Goal: Find specific page/section: Find specific page/section

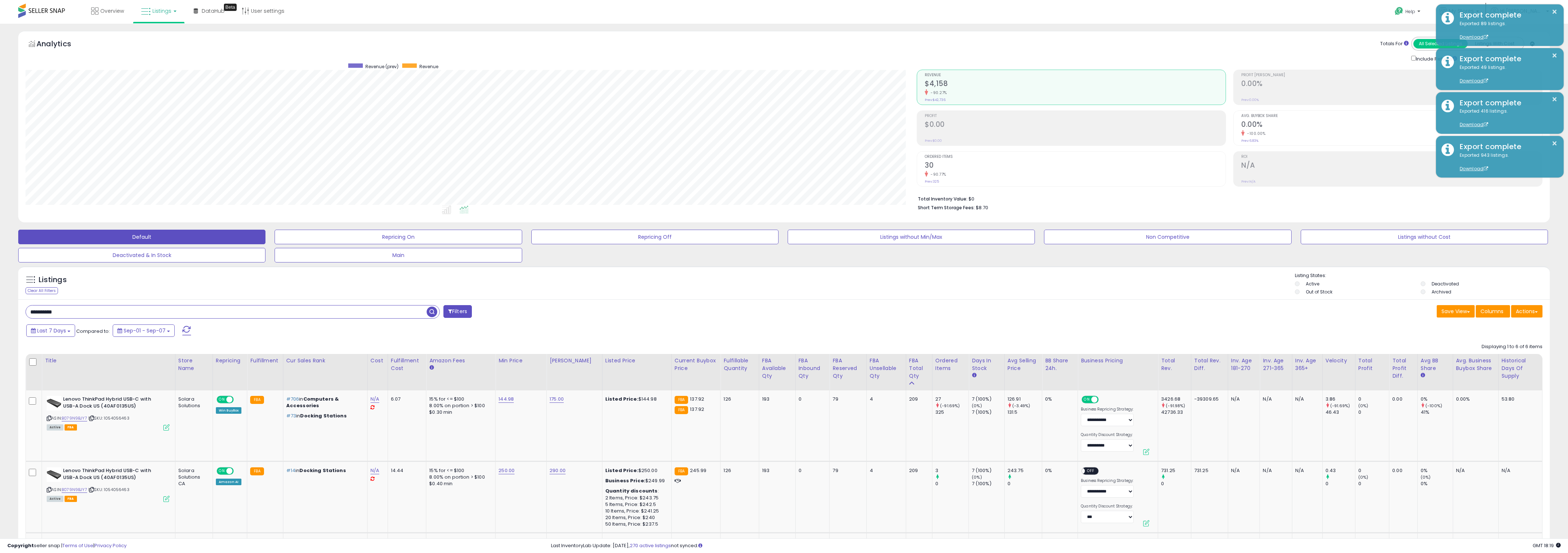
scroll to position [150, 892]
click at [60, 314] on input "**********" at bounding box center [226, 311] width 401 height 13
type input "**********"
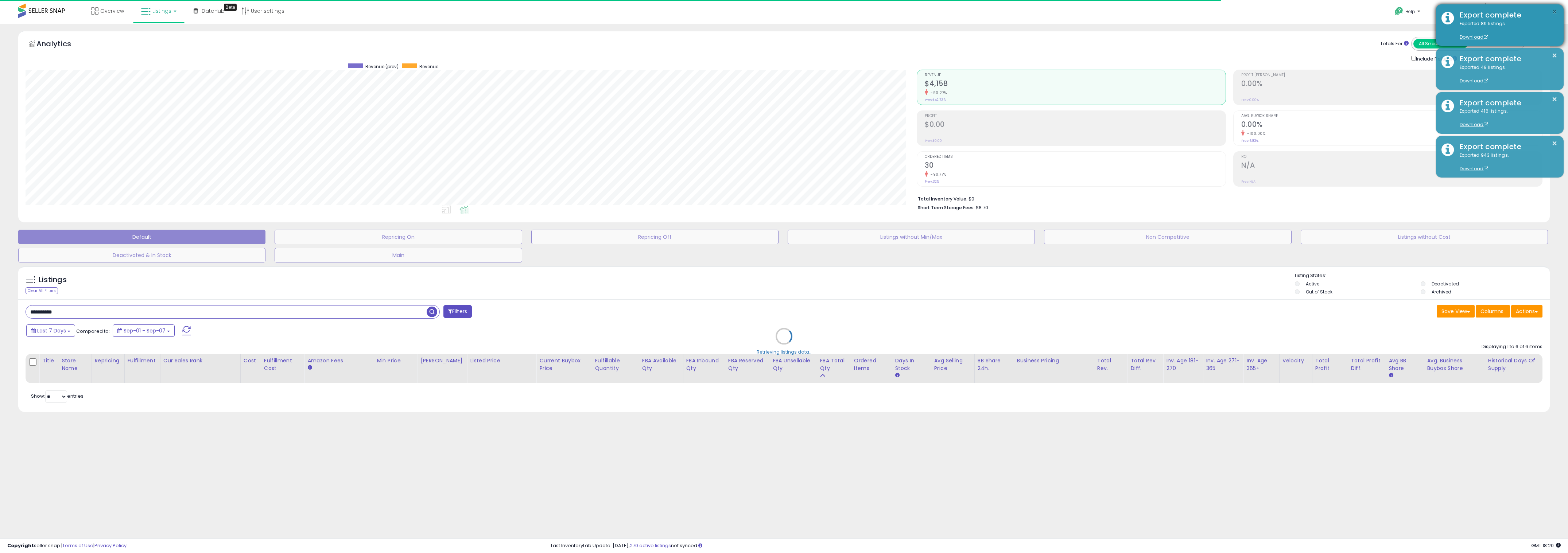
click at [1554, 10] on button "×" at bounding box center [1555, 12] width 6 height 9
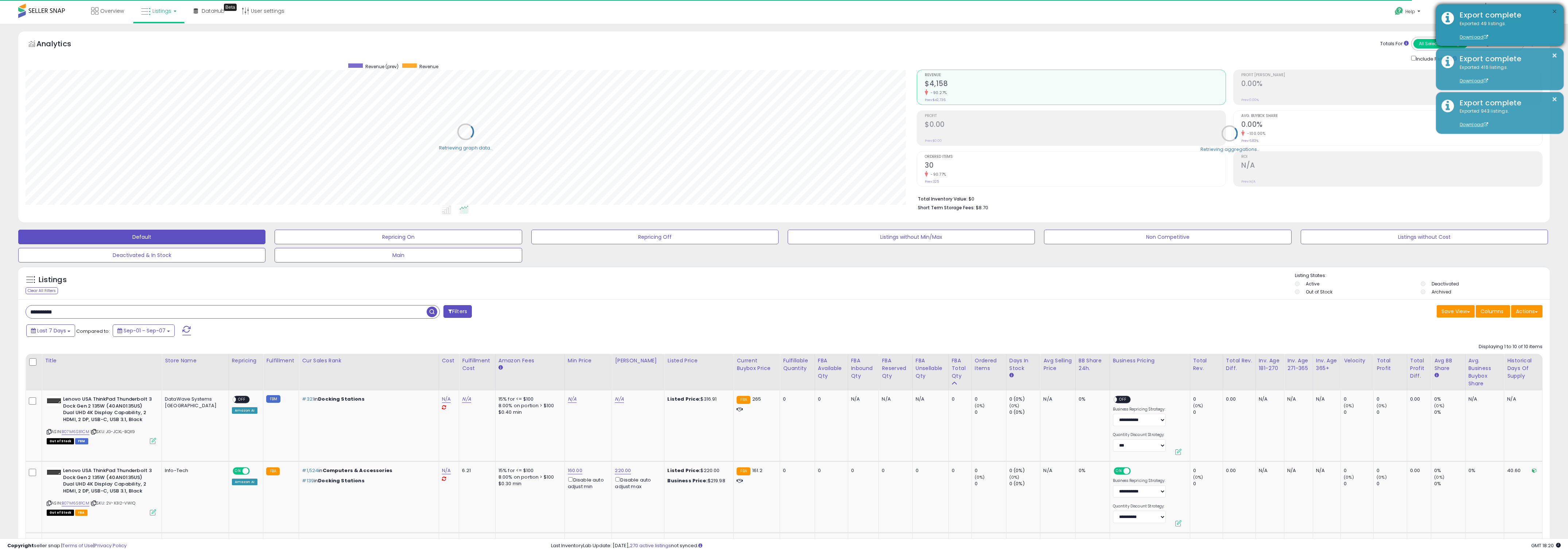
click at [1555, 12] on button "×" at bounding box center [1555, 12] width 6 height 9
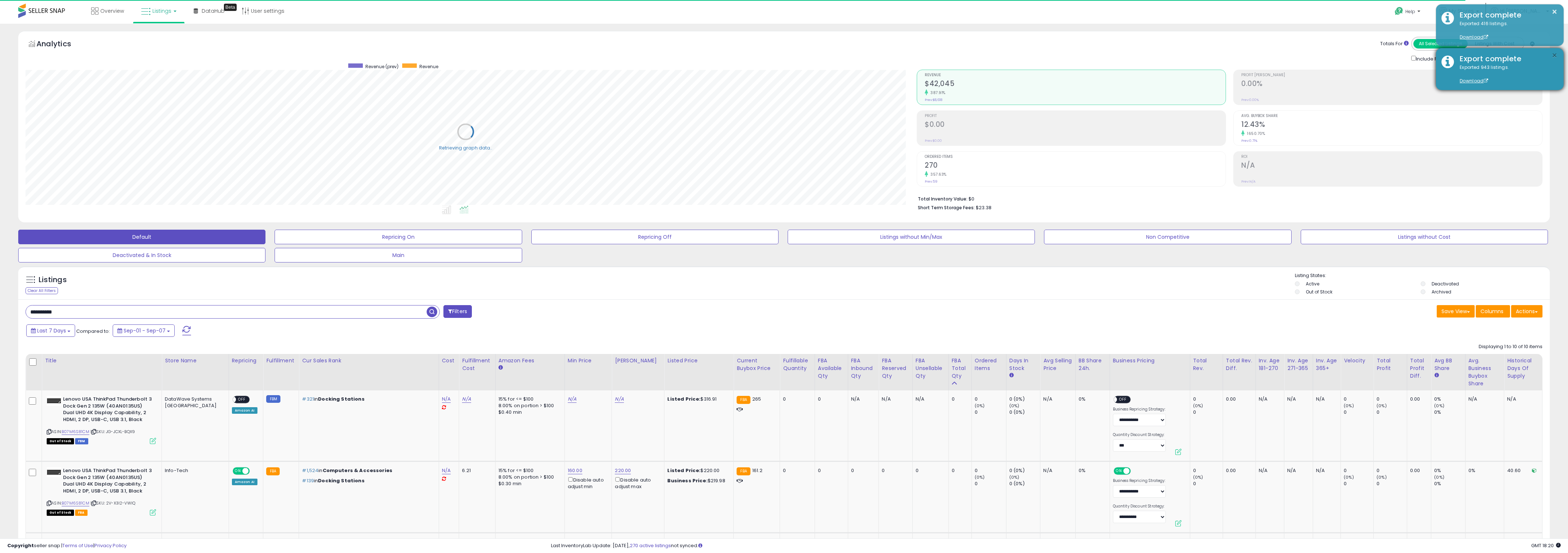
click at [1553, 54] on button "×" at bounding box center [1555, 55] width 6 height 9
click at [1561, 5] on div "× Export complete Exported 416 listings. Download" at bounding box center [1500, 25] width 128 height 41
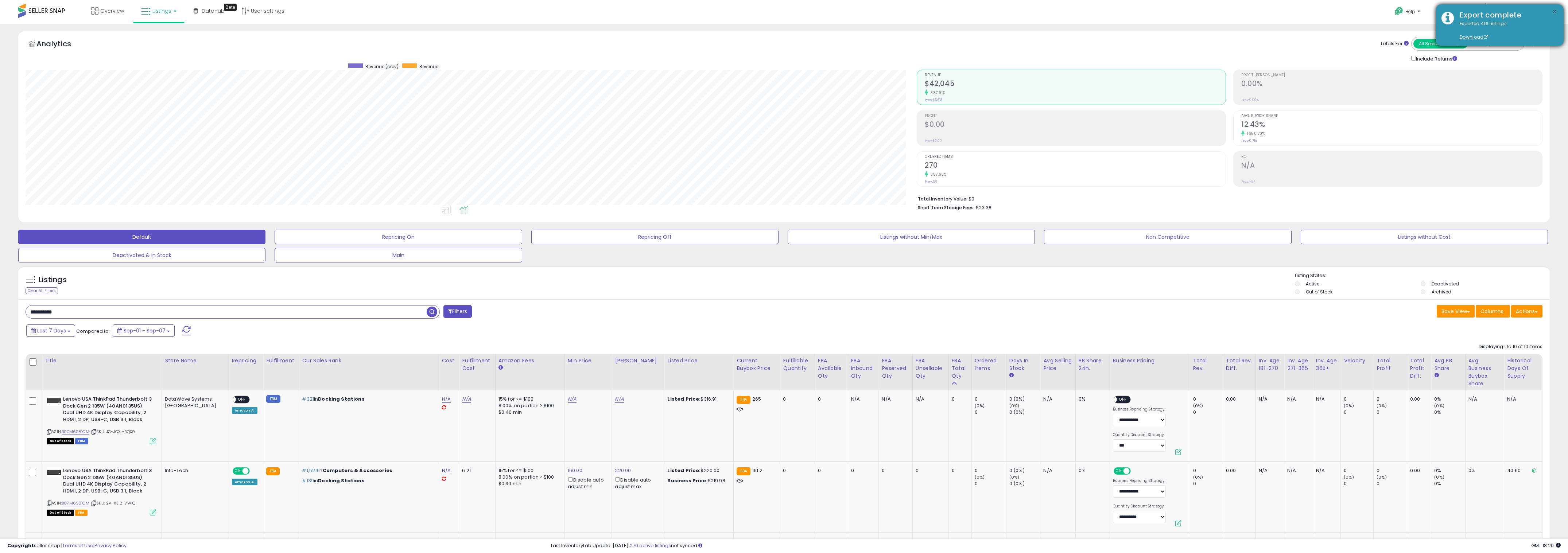
click at [1553, 11] on button "×" at bounding box center [1555, 12] width 6 height 9
click at [800, 296] on div "Listings Clear All Filters Listing States:" at bounding box center [784, 285] width 1531 height 25
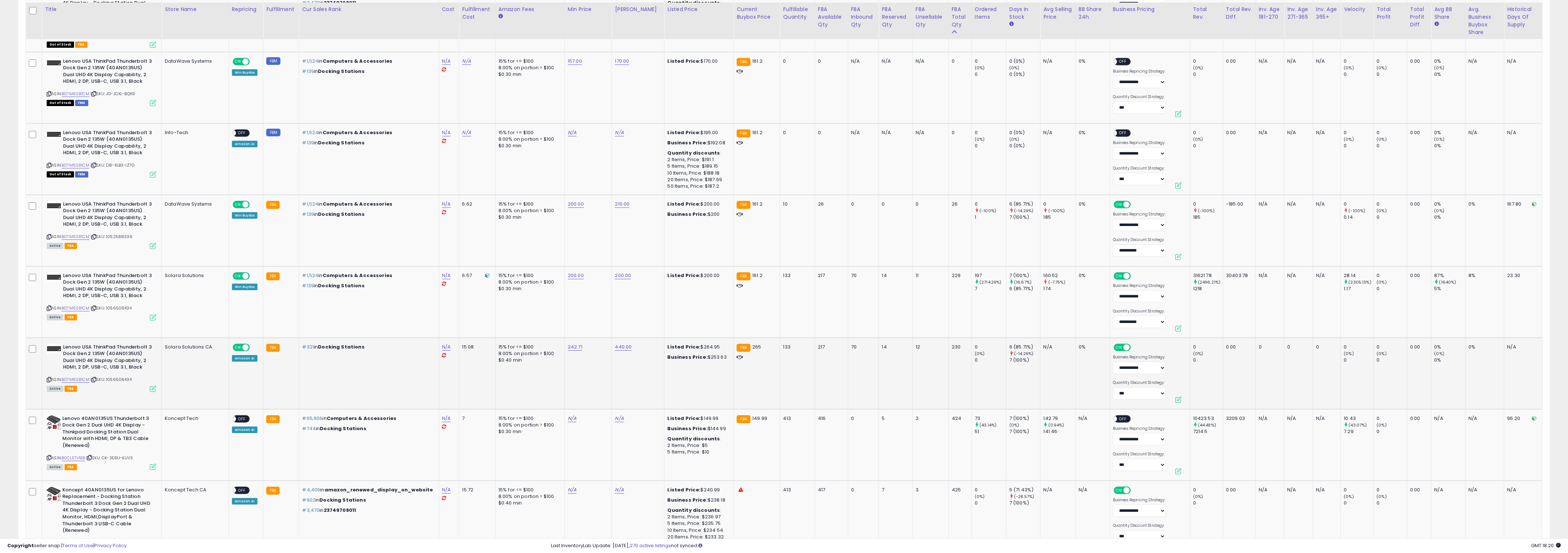
scroll to position [562, 0]
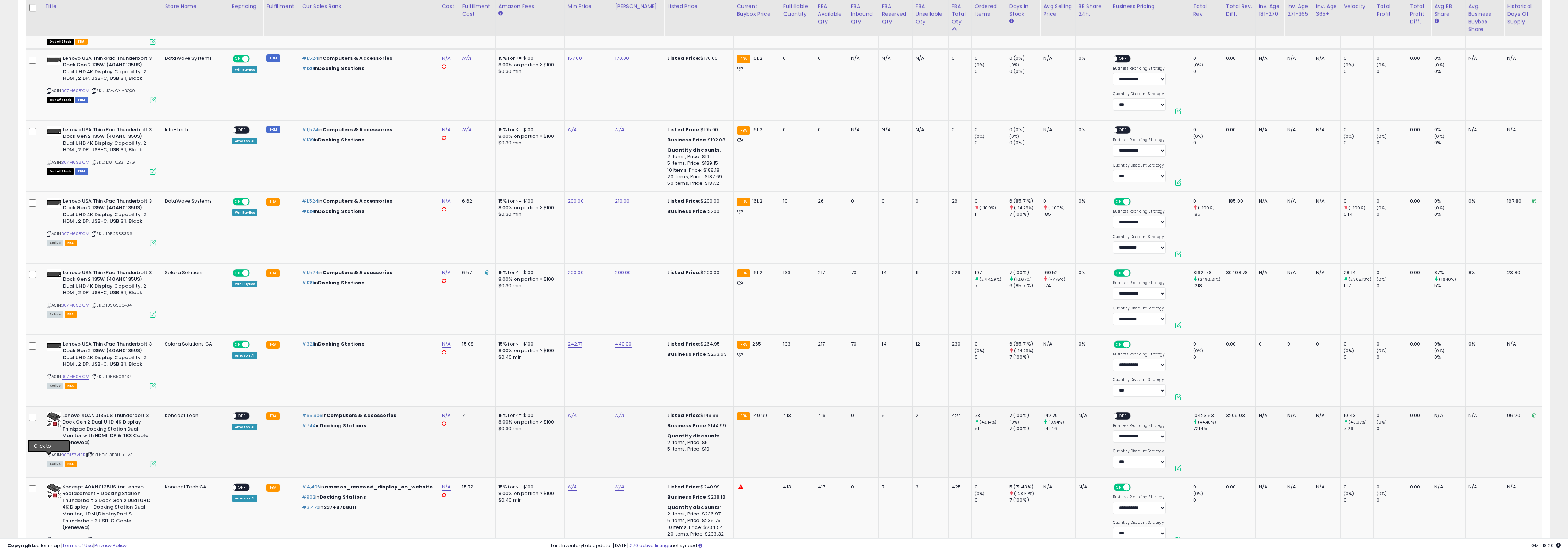
click at [51, 457] on icon at bounding box center [49, 454] width 5 height 4
